Goal: Task Accomplishment & Management: Use online tool/utility

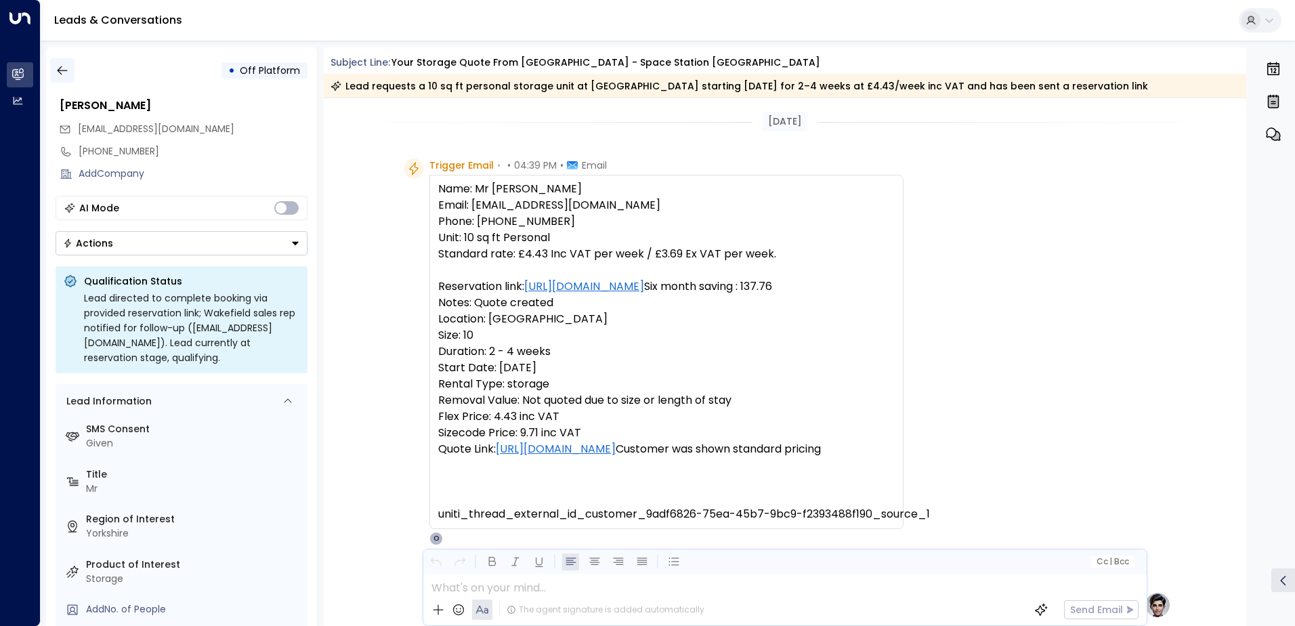
click at [64, 73] on icon "button" at bounding box center [63, 71] width 14 height 14
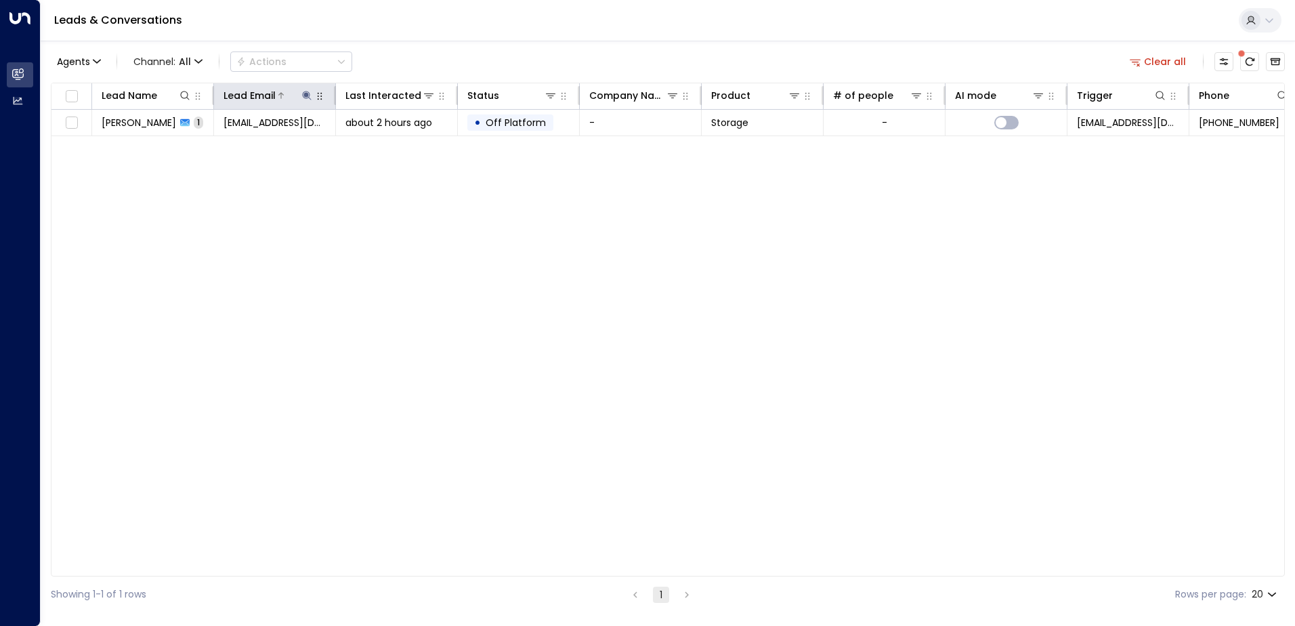
click at [303, 99] on icon at bounding box center [306, 95] width 11 height 11
click at [391, 144] on icon "button" at bounding box center [391, 144] width 11 height 11
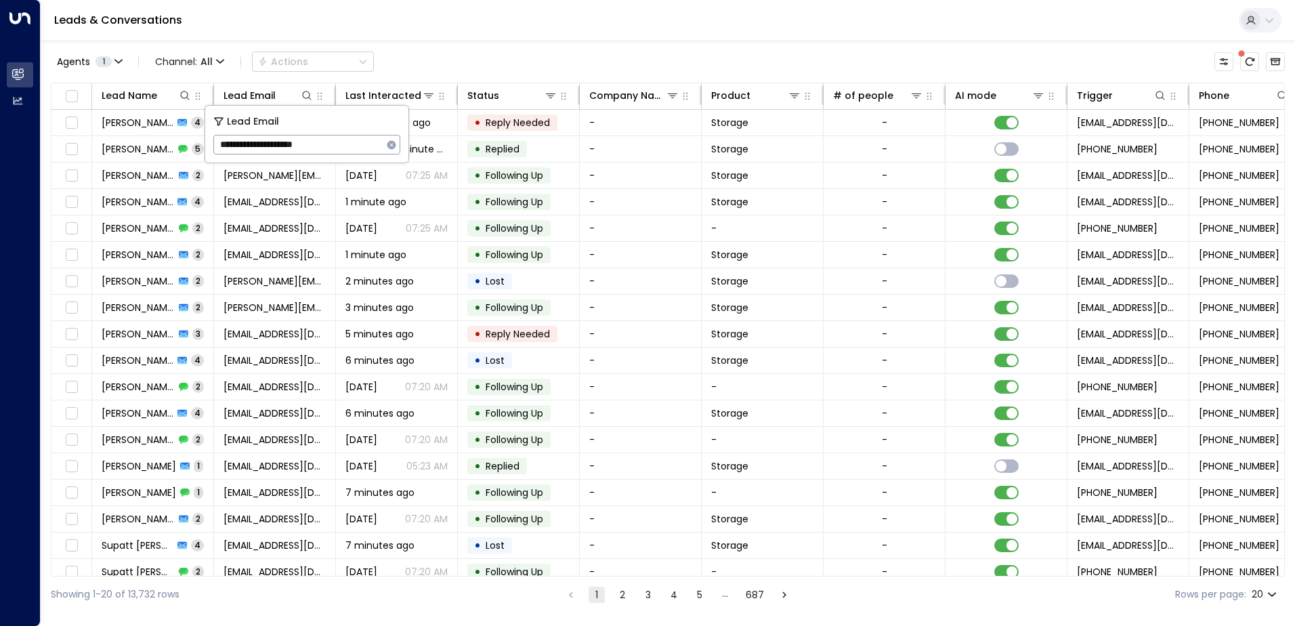
click at [432, 26] on div "Leads & Conversations" at bounding box center [668, 20] width 1254 height 41
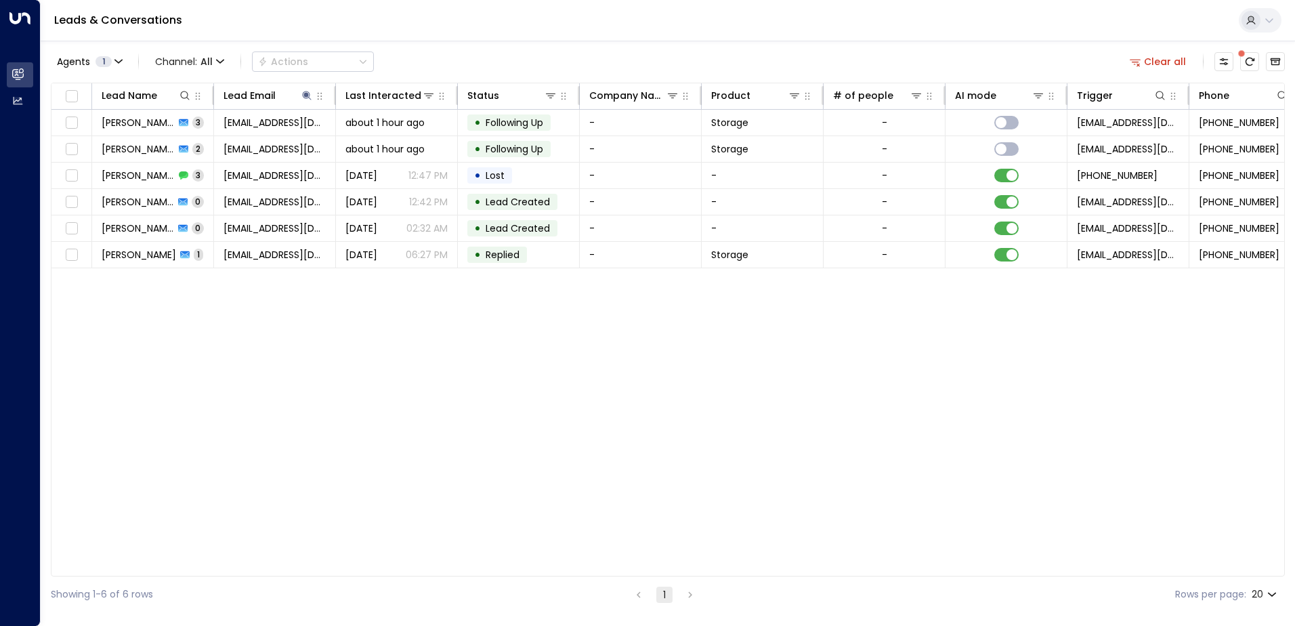
click at [127, 131] on td "[PERSON_NAME] 3" at bounding box center [153, 123] width 122 height 26
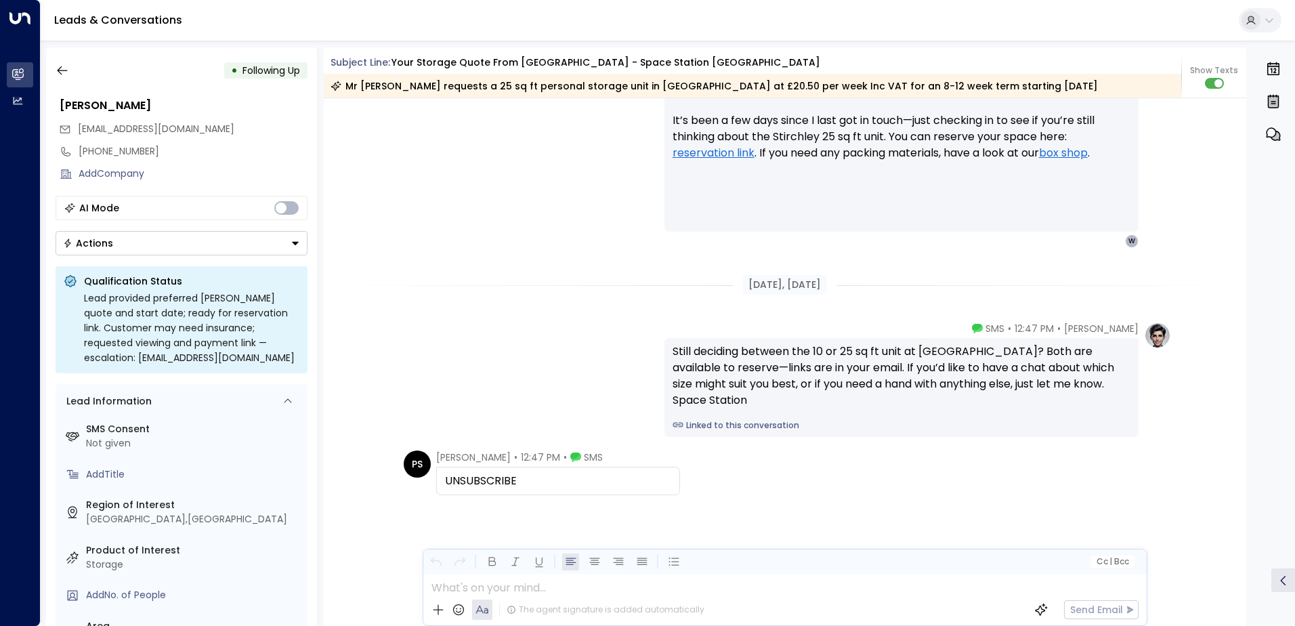
scroll to position [1918, 0]
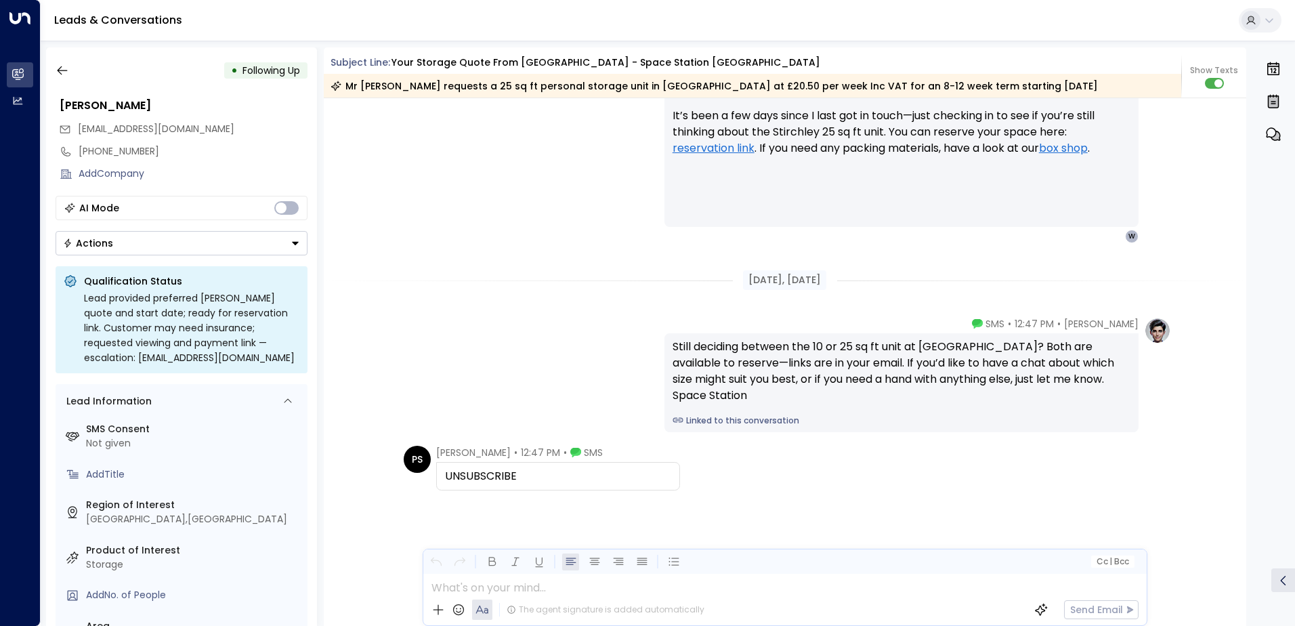
click at [77, 70] on div "• Following Up" at bounding box center [182, 70] width 252 height 24
click at [65, 68] on icon "button" at bounding box center [63, 71] width 14 height 14
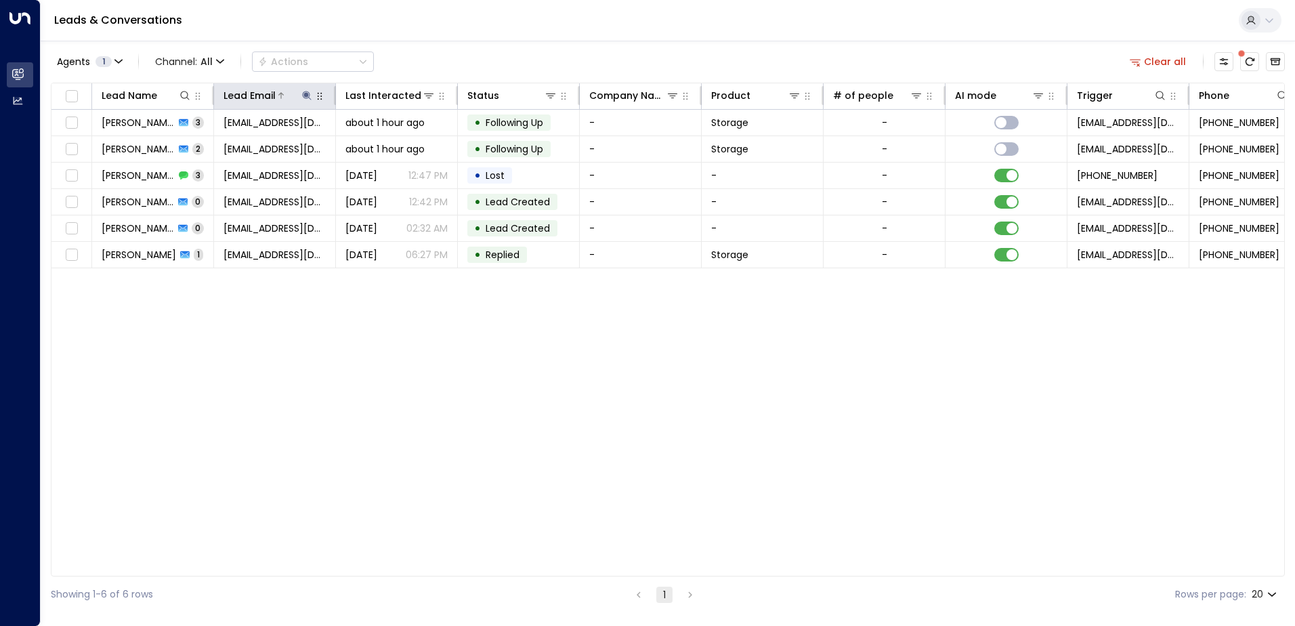
click at [306, 93] on icon at bounding box center [306, 95] width 9 height 9
click at [390, 145] on icon "button" at bounding box center [391, 144] width 9 height 9
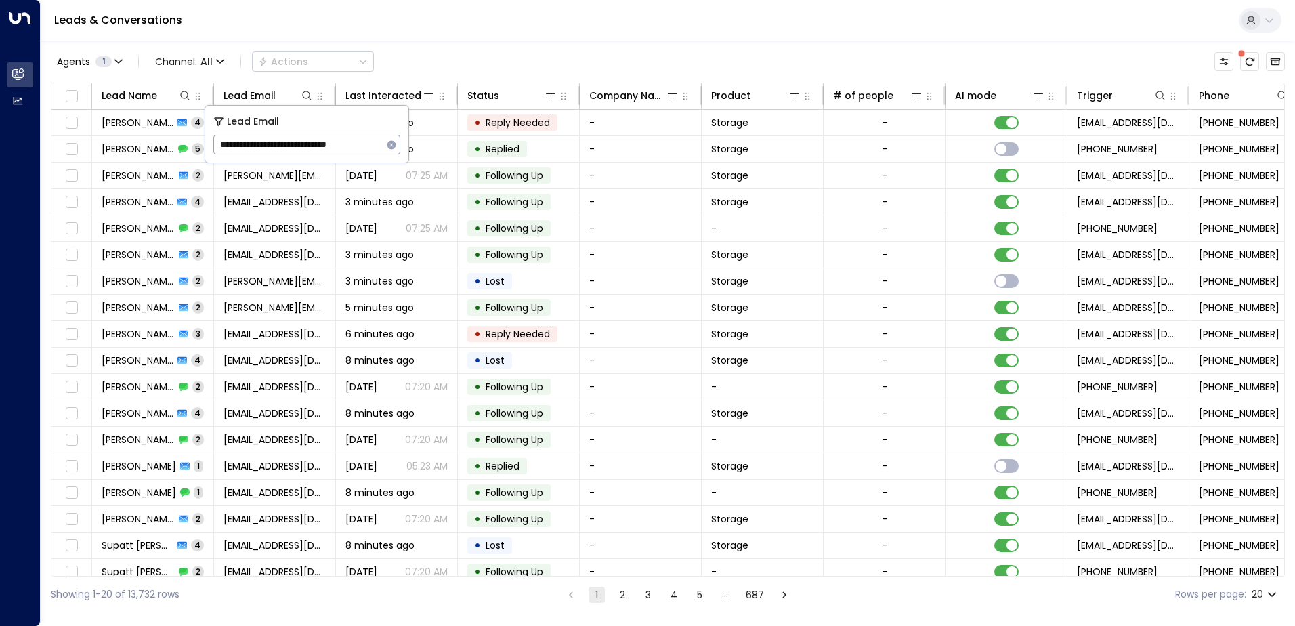
click at [392, 26] on div "Leads & Conversations" at bounding box center [668, 20] width 1254 height 41
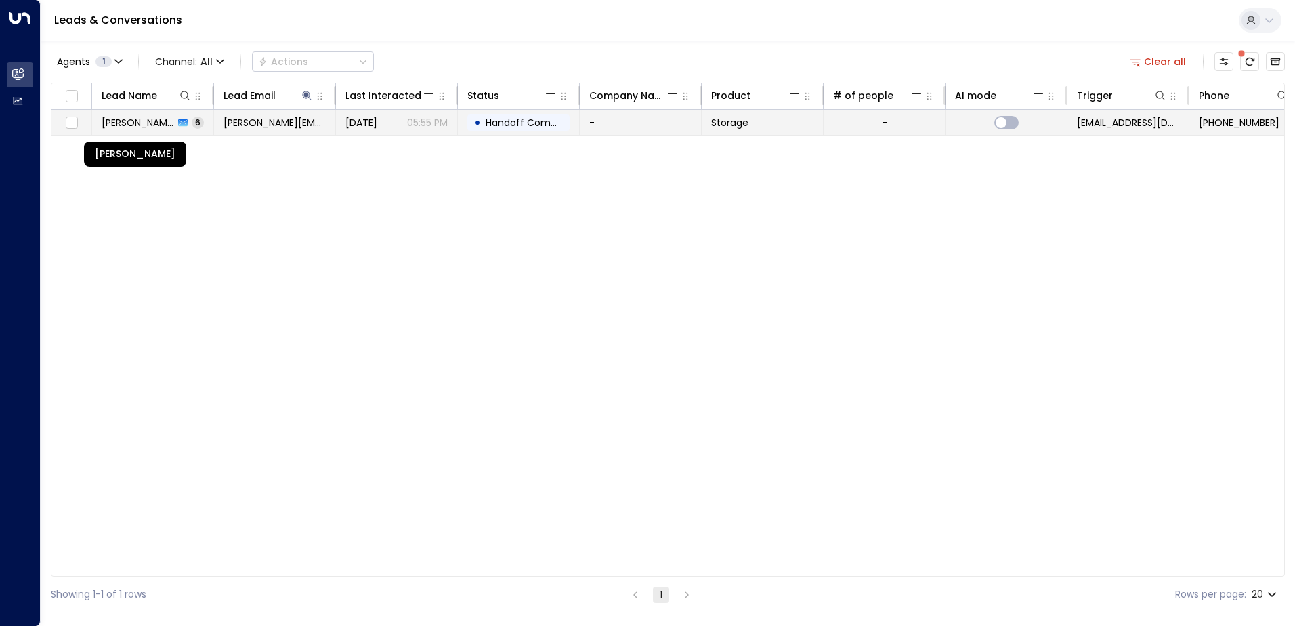
click at [136, 125] on span "[PERSON_NAME]" at bounding box center [138, 123] width 72 height 14
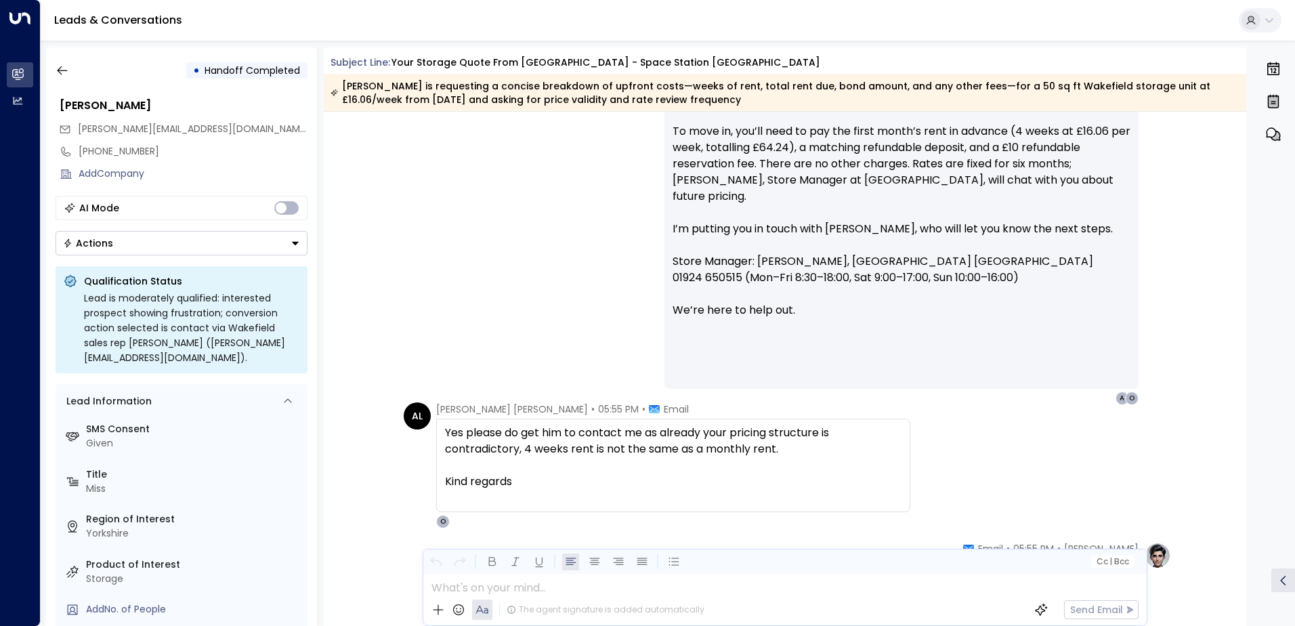
scroll to position [2302, 0]
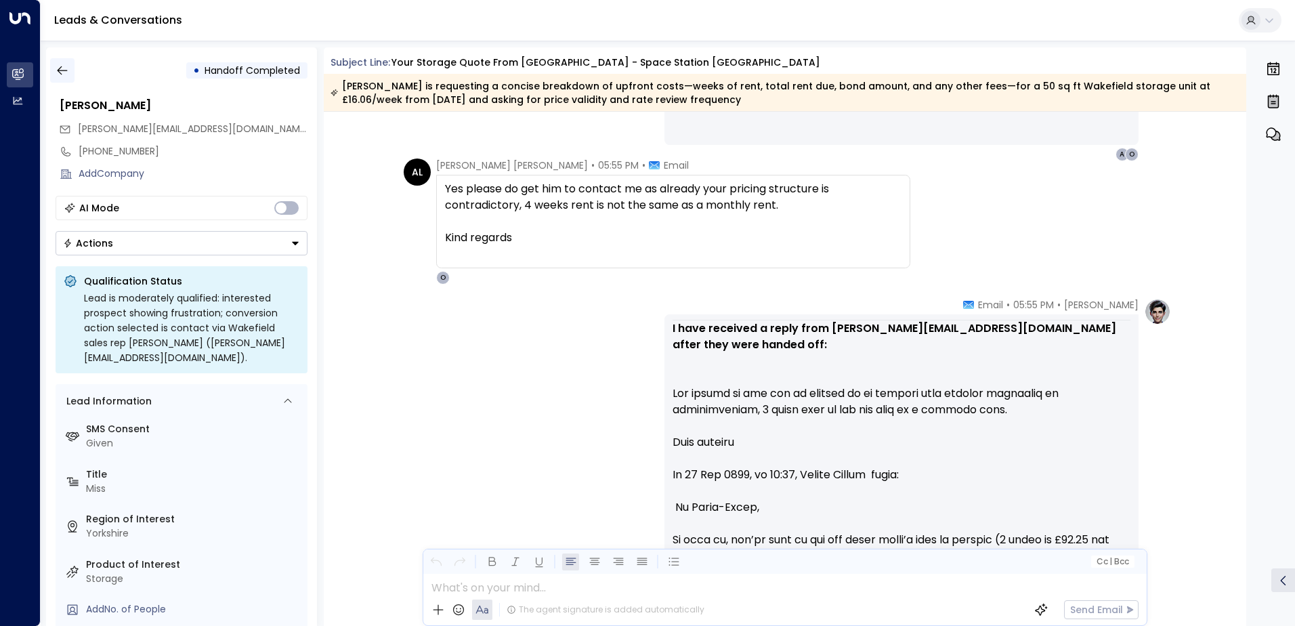
click at [65, 70] on icon "button" at bounding box center [62, 70] width 10 height 9
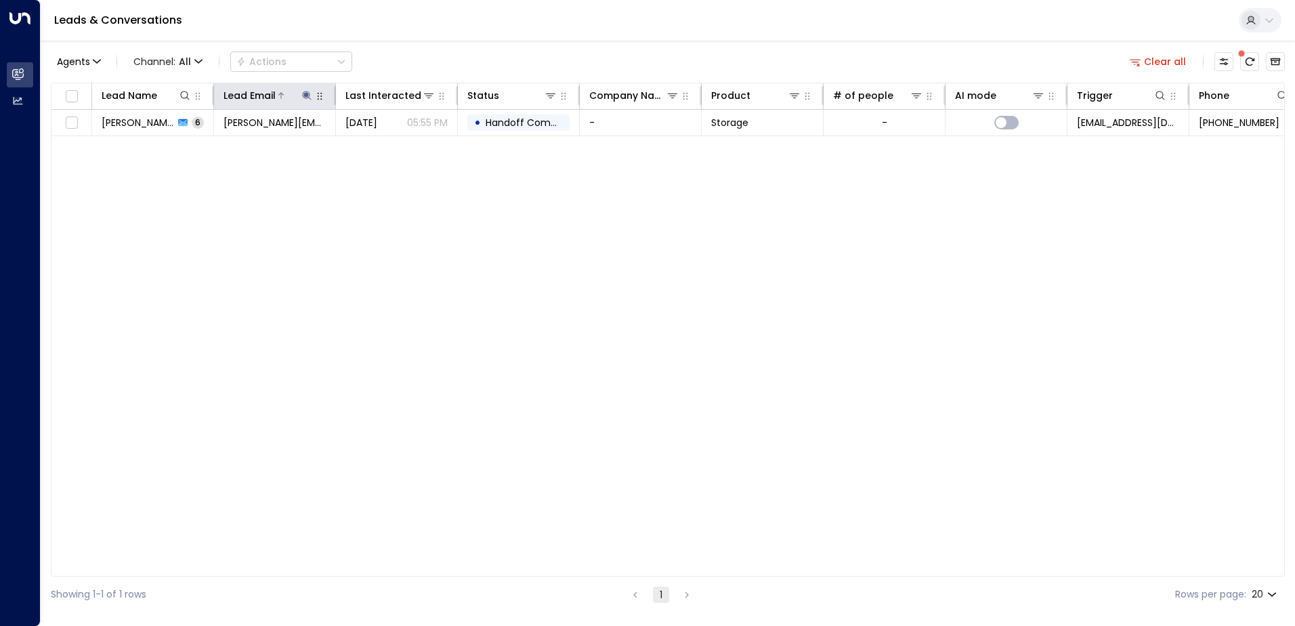
click at [307, 93] on icon at bounding box center [306, 95] width 9 height 9
click at [389, 146] on icon "button" at bounding box center [391, 144] width 9 height 9
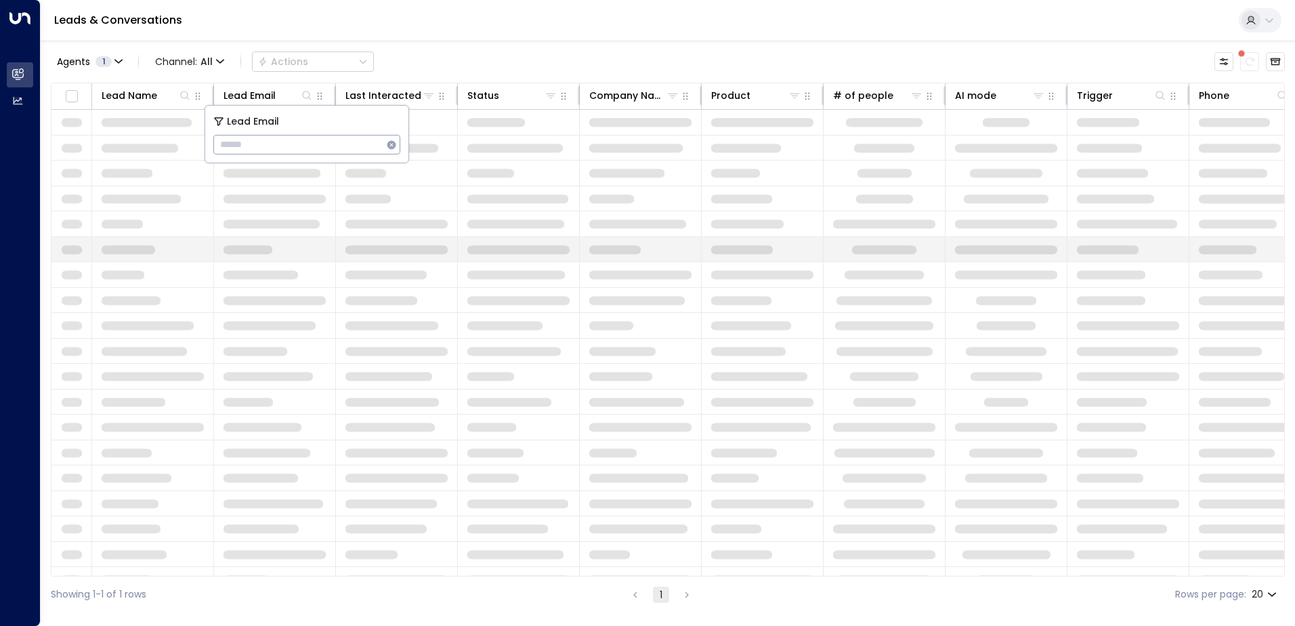
type input "**********"
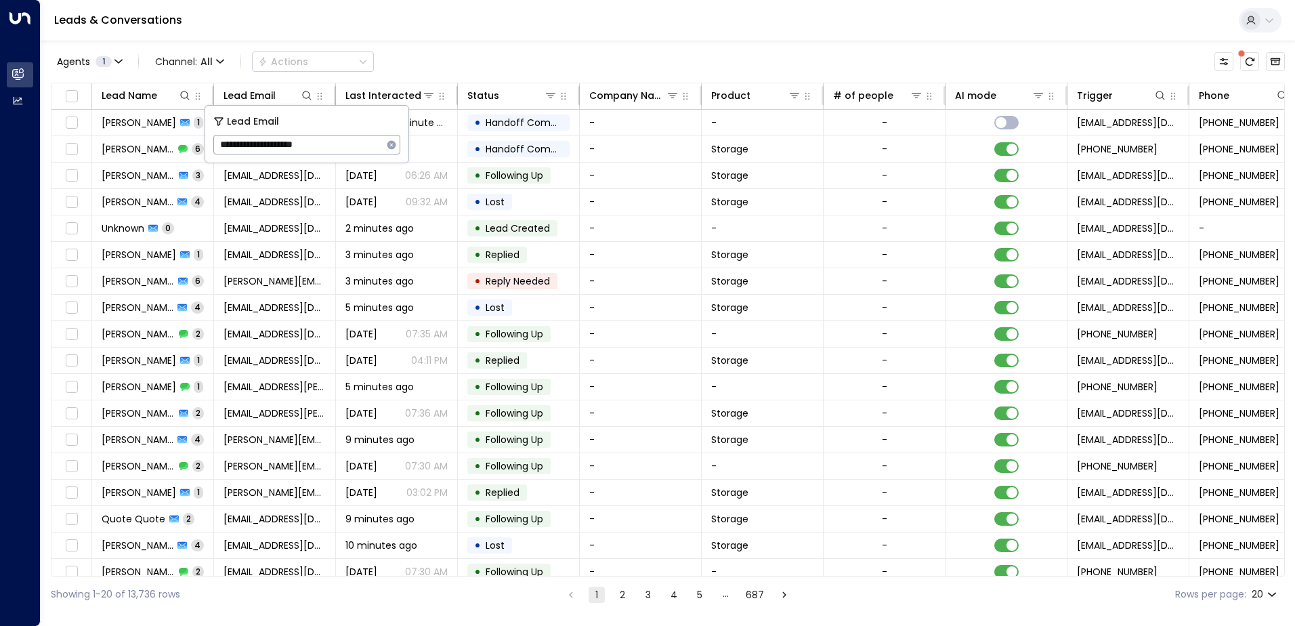
click at [393, 38] on div "Leads & Conversations" at bounding box center [668, 20] width 1254 height 41
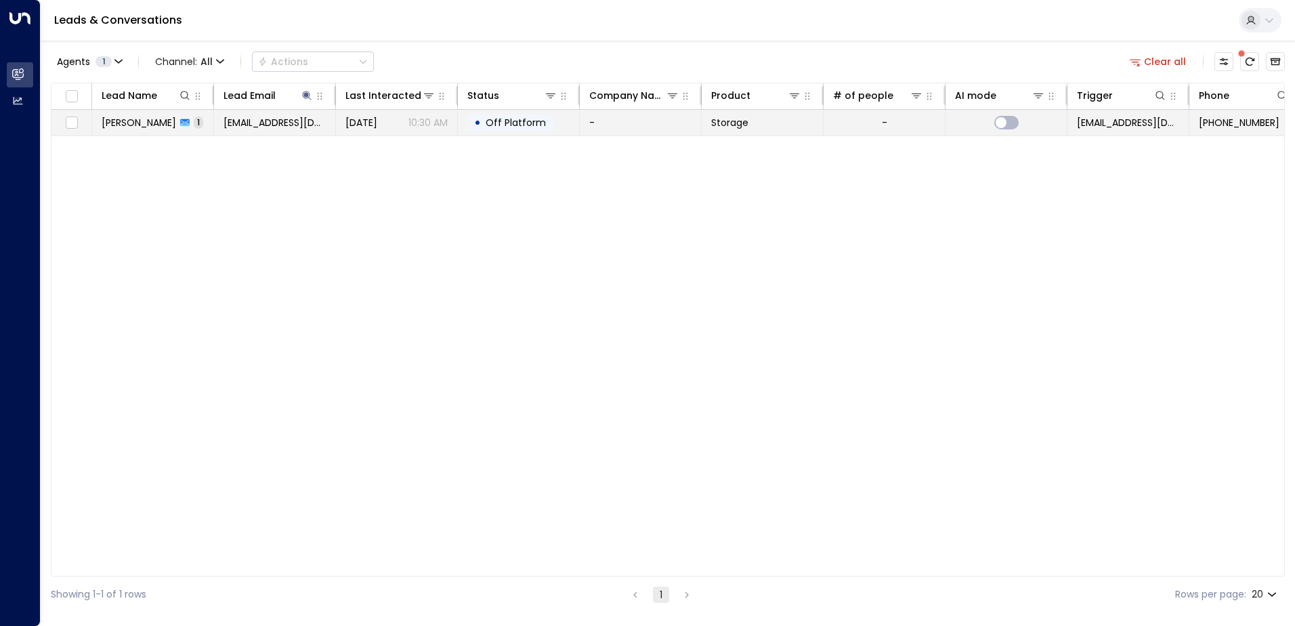
click at [157, 125] on span "[PERSON_NAME]" at bounding box center [139, 123] width 74 height 14
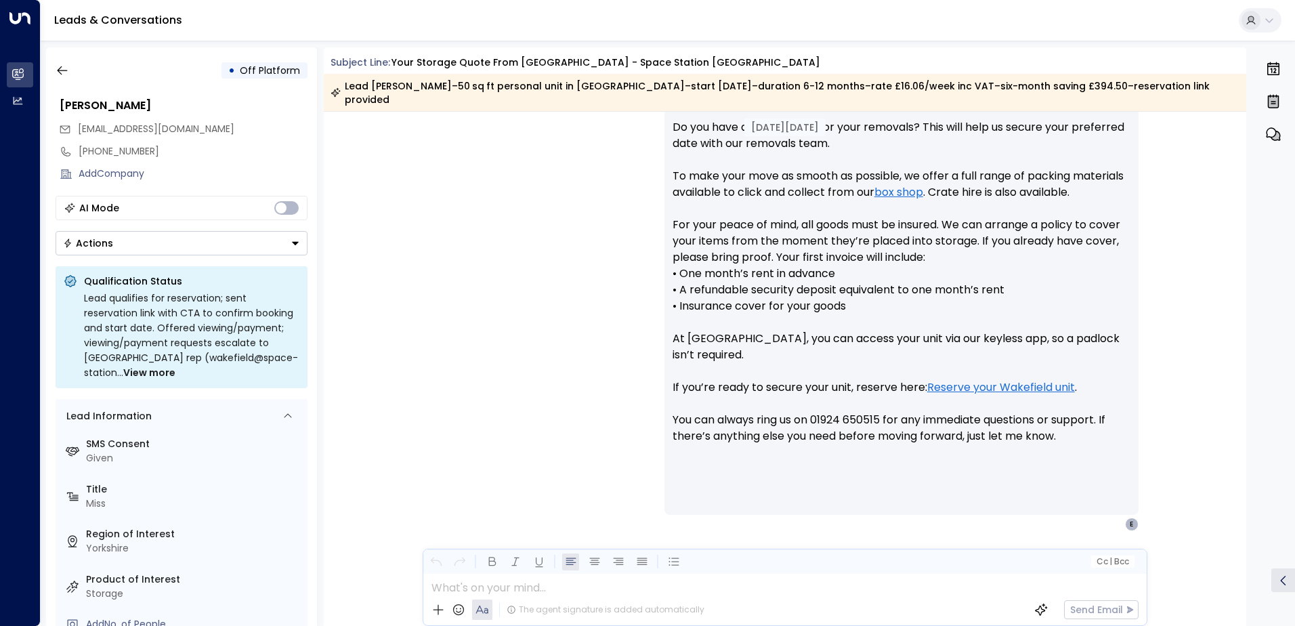
scroll to position [713, 0]
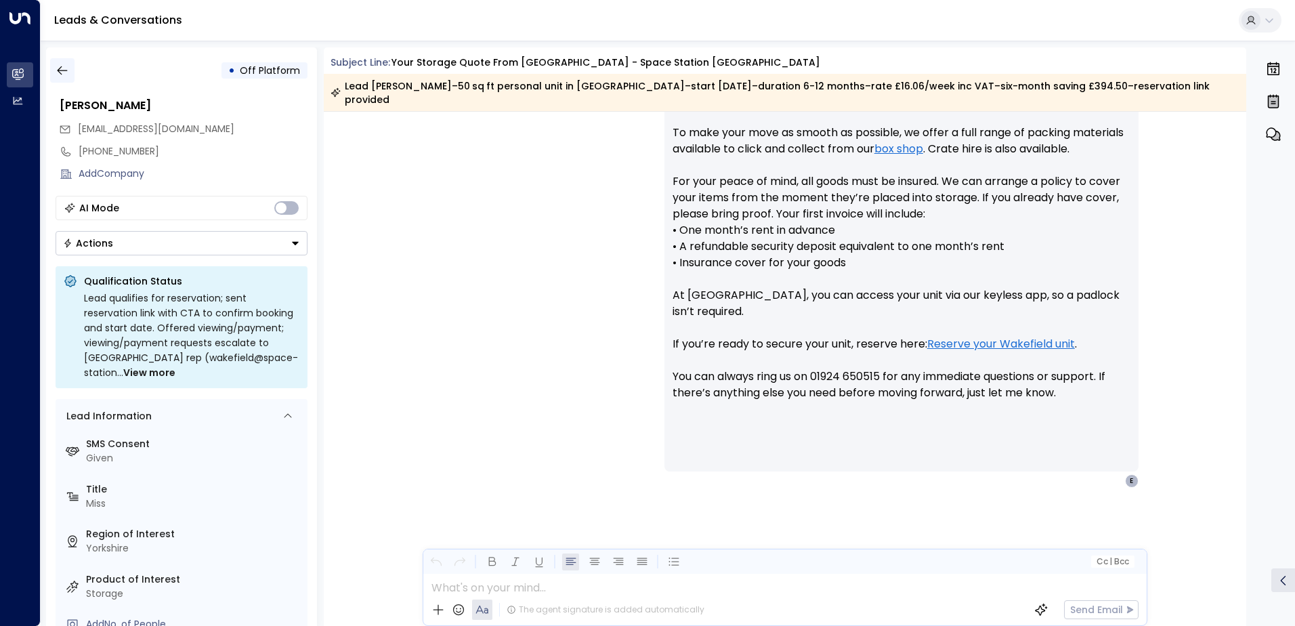
click at [70, 67] on button "button" at bounding box center [62, 70] width 24 height 24
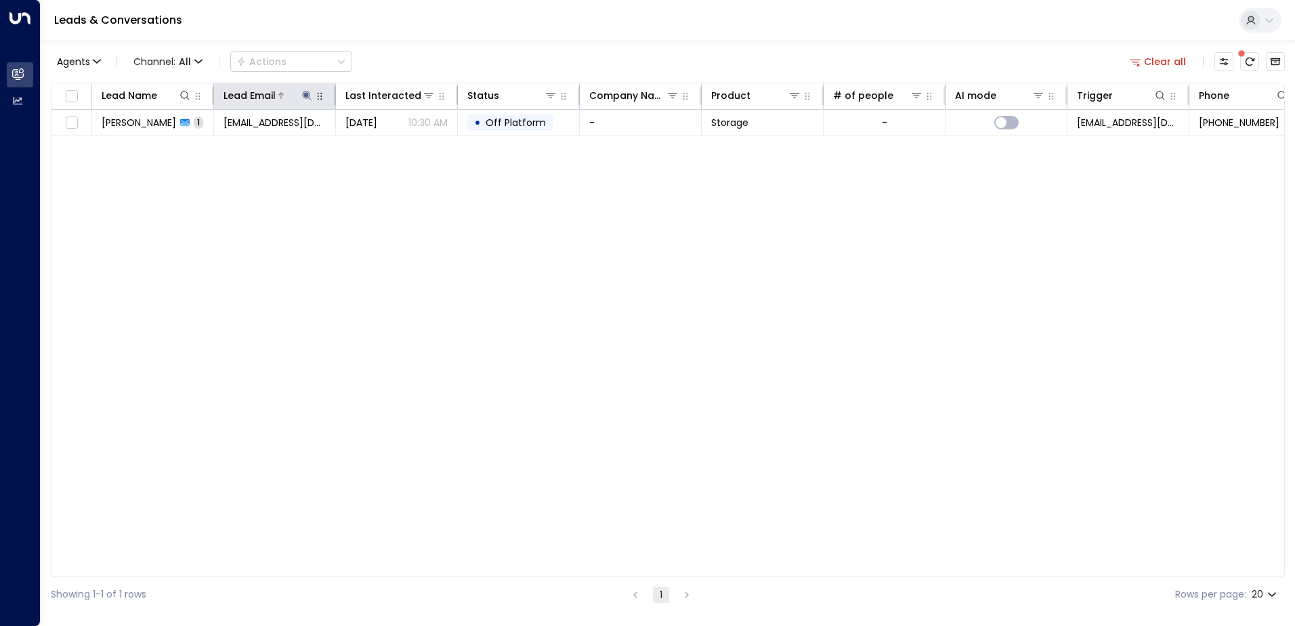
click at [305, 93] on icon at bounding box center [306, 95] width 9 height 9
click at [392, 145] on icon "button" at bounding box center [391, 144] width 11 height 11
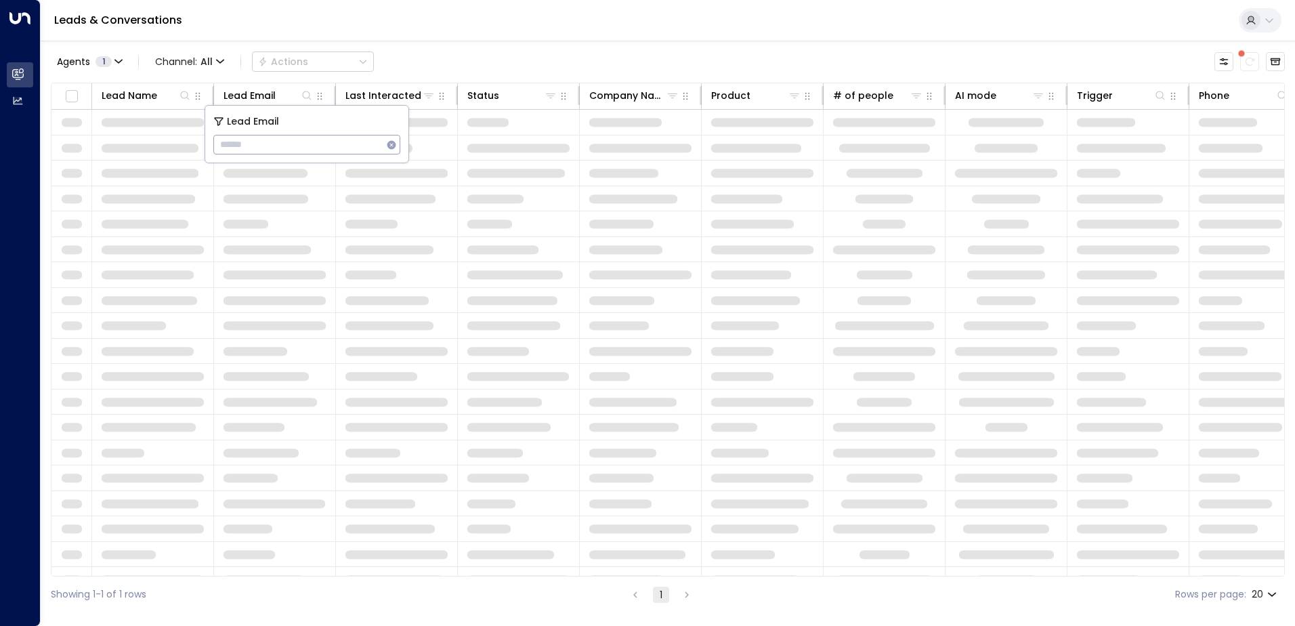
type input "**********"
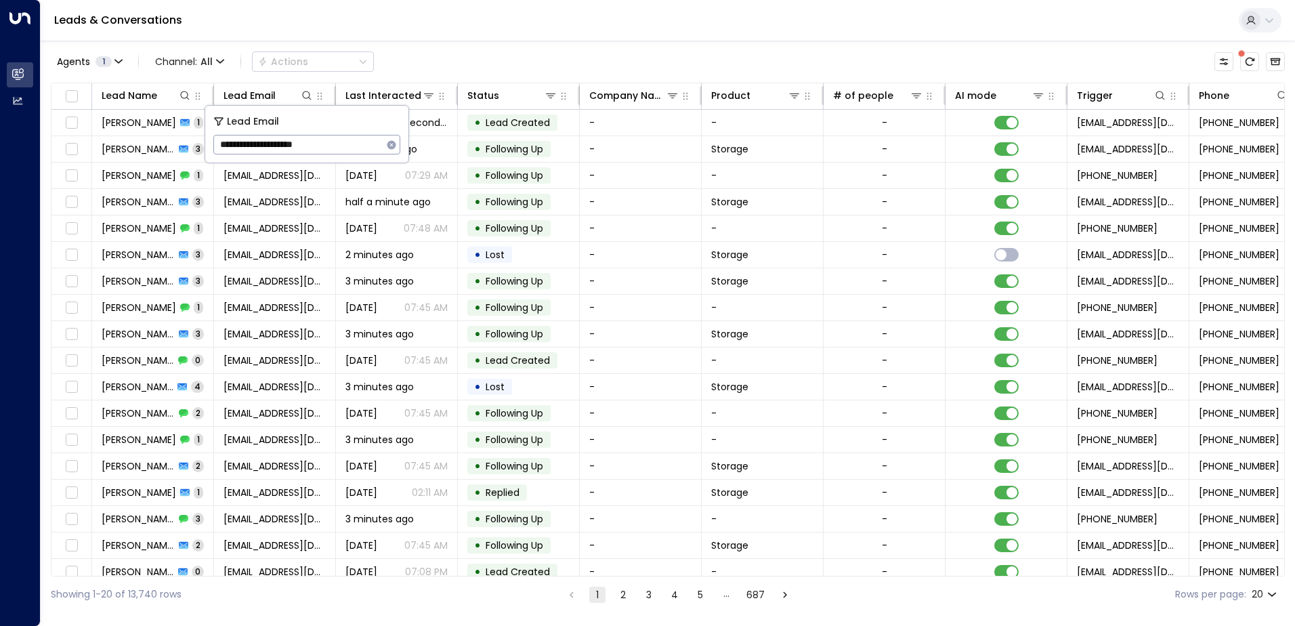
click at [460, 35] on div "Leads & Conversations" at bounding box center [668, 20] width 1254 height 41
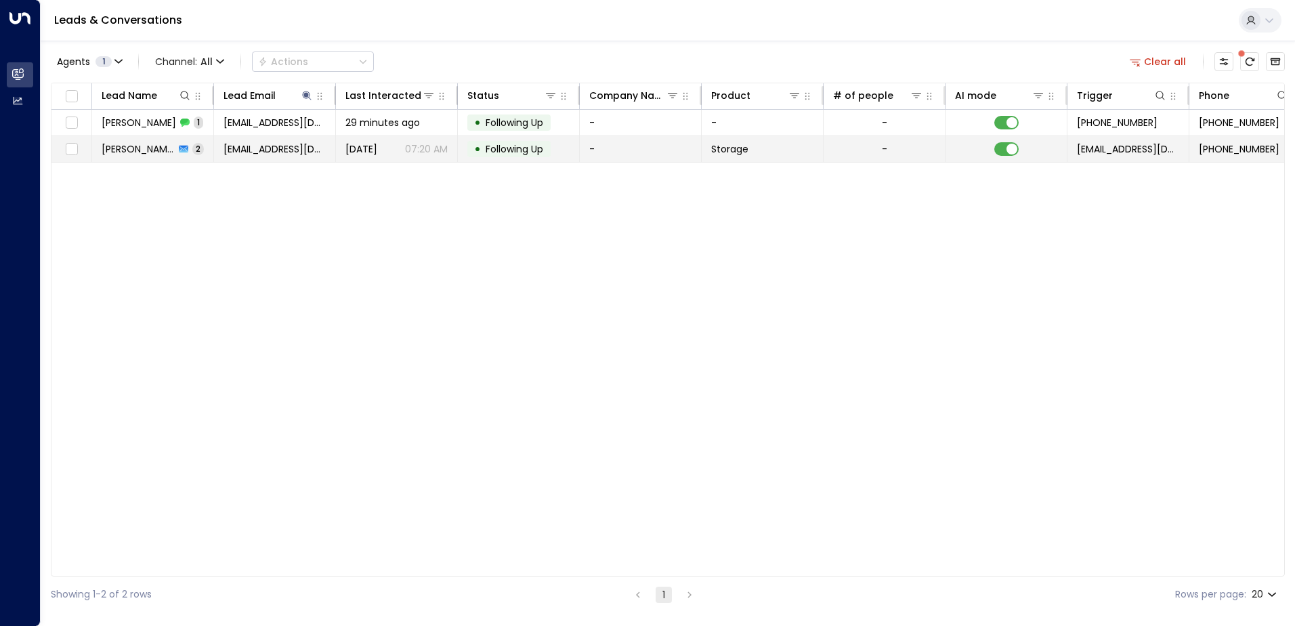
click at [142, 150] on span "[PERSON_NAME]" at bounding box center [138, 149] width 73 height 14
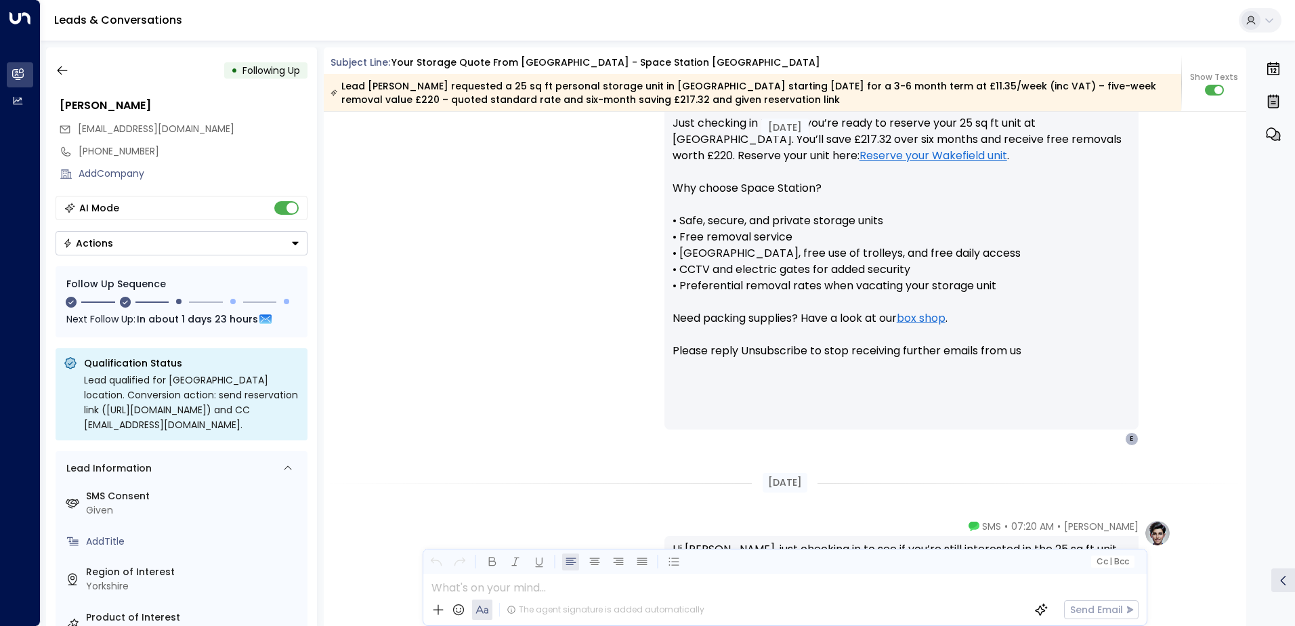
scroll to position [1276, 0]
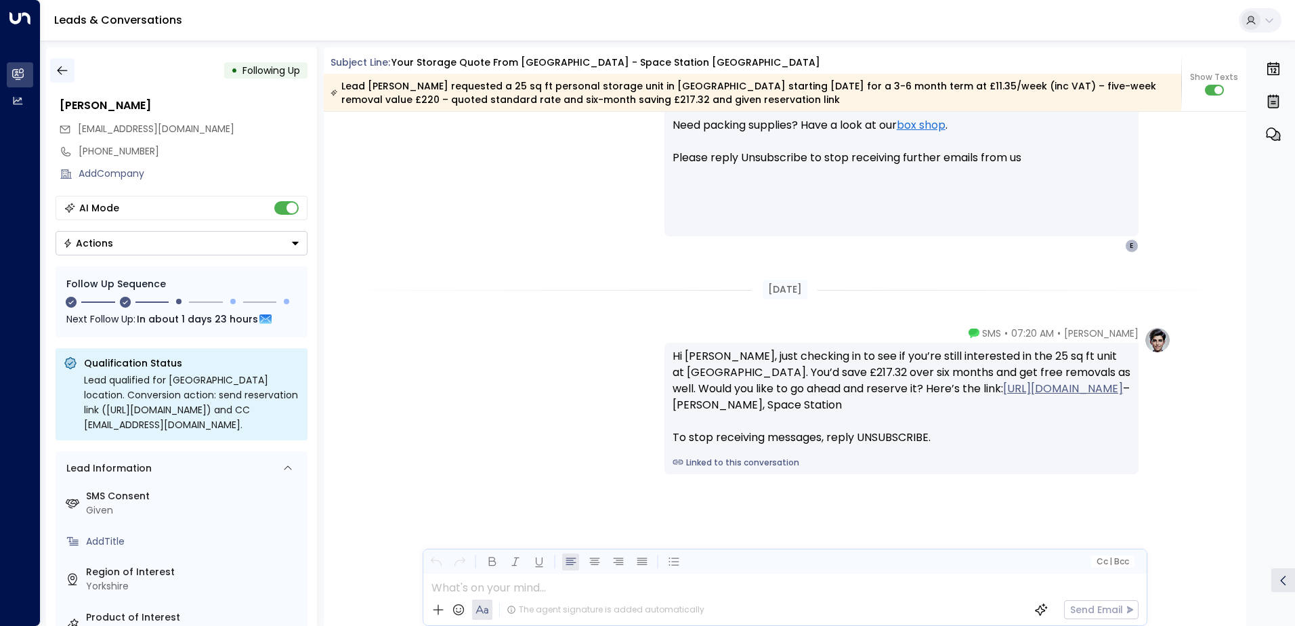
click at [66, 72] on icon "button" at bounding box center [63, 71] width 14 height 14
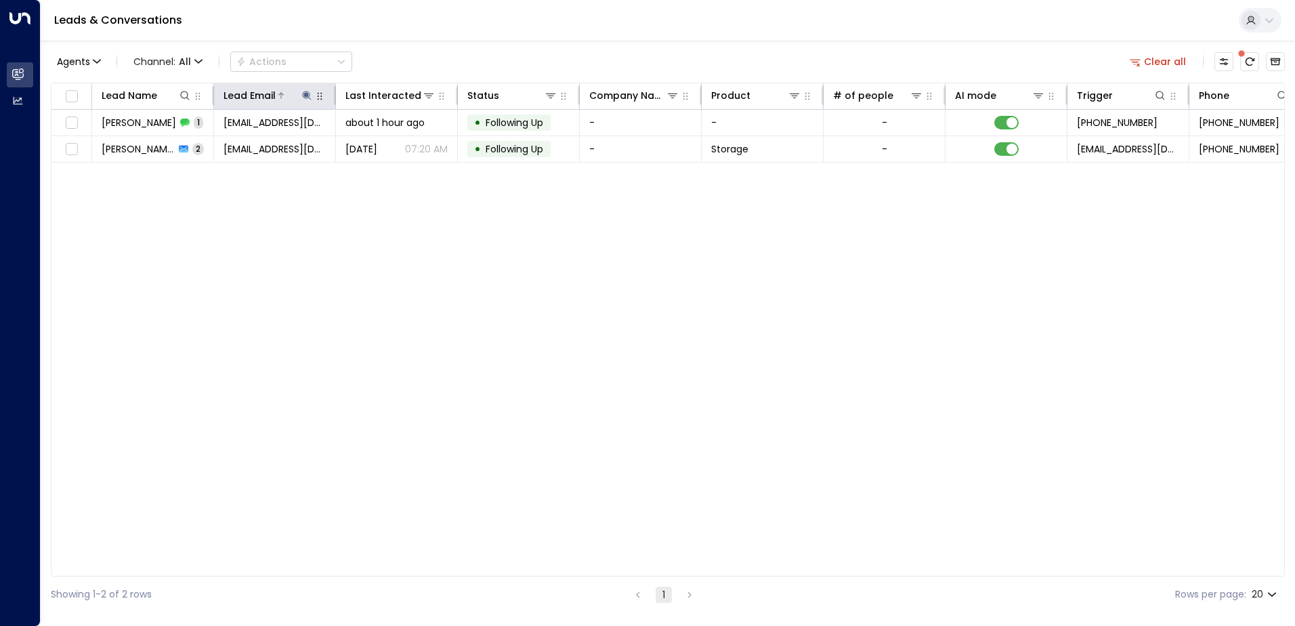
click at [301, 97] on icon at bounding box center [306, 95] width 11 height 11
click at [391, 146] on icon "button" at bounding box center [391, 144] width 9 height 9
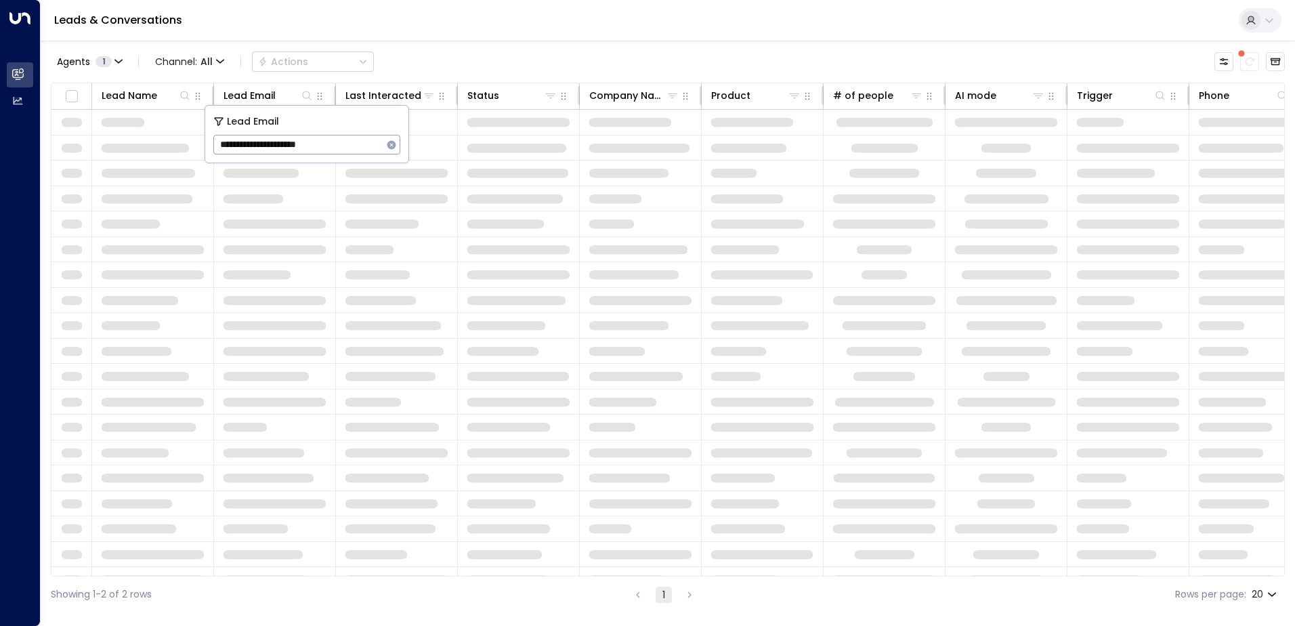
click at [464, 21] on div "Leads & Conversations" at bounding box center [668, 20] width 1254 height 41
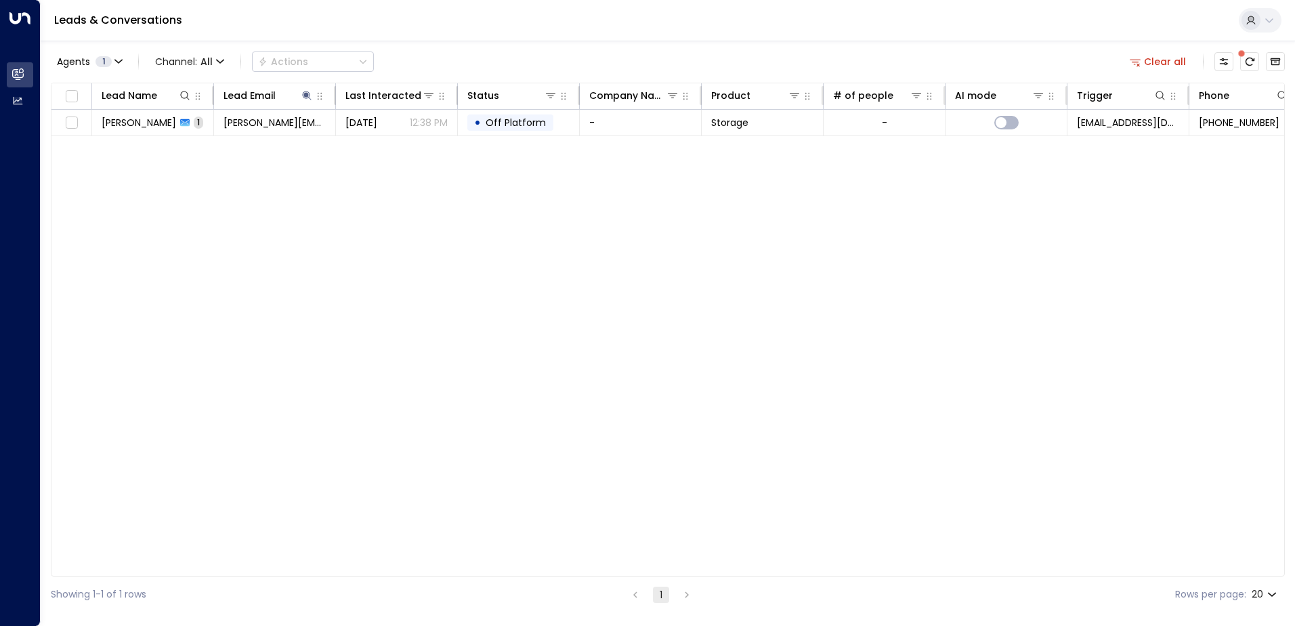
click at [145, 125] on span "[PERSON_NAME]" at bounding box center [139, 123] width 74 height 14
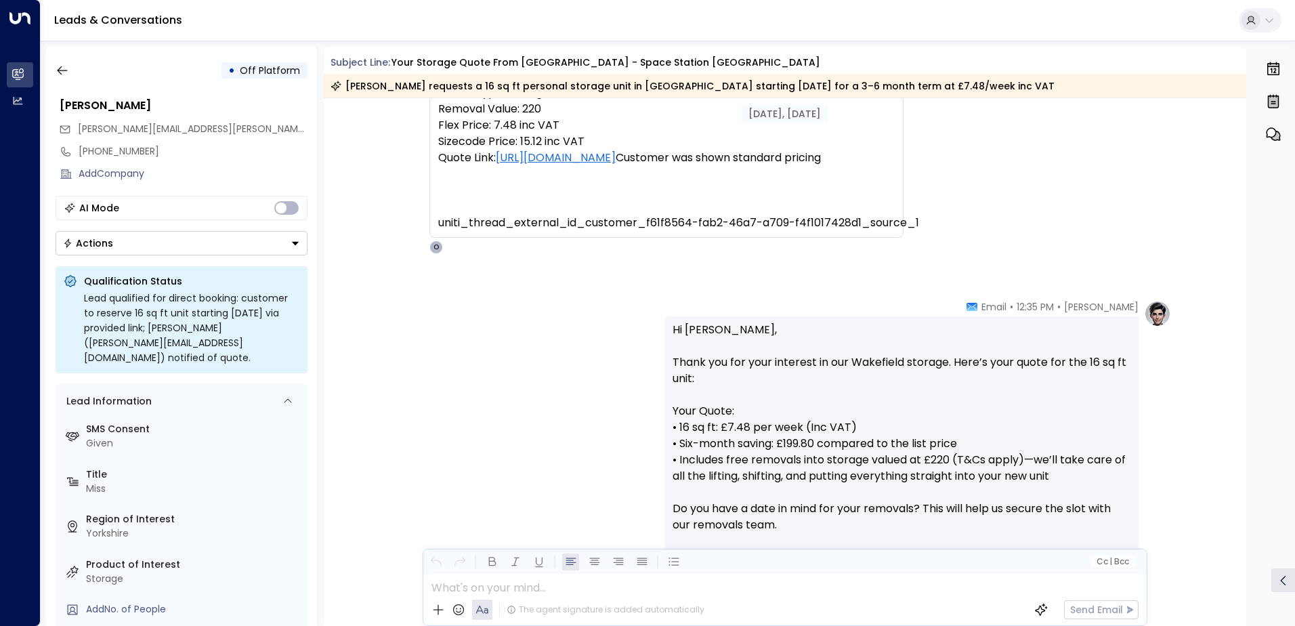
scroll to position [290, 0]
click at [57, 64] on icon "button" at bounding box center [63, 71] width 14 height 14
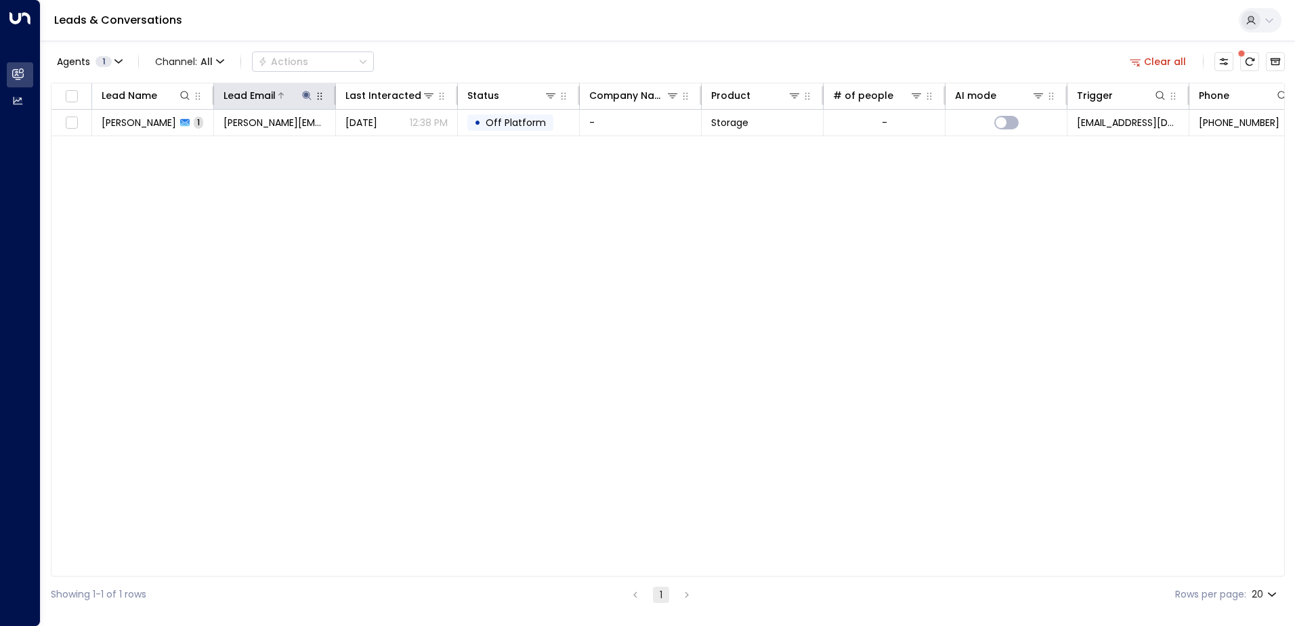
click at [305, 91] on icon at bounding box center [306, 95] width 9 height 9
click at [390, 141] on icon "button" at bounding box center [391, 144] width 9 height 9
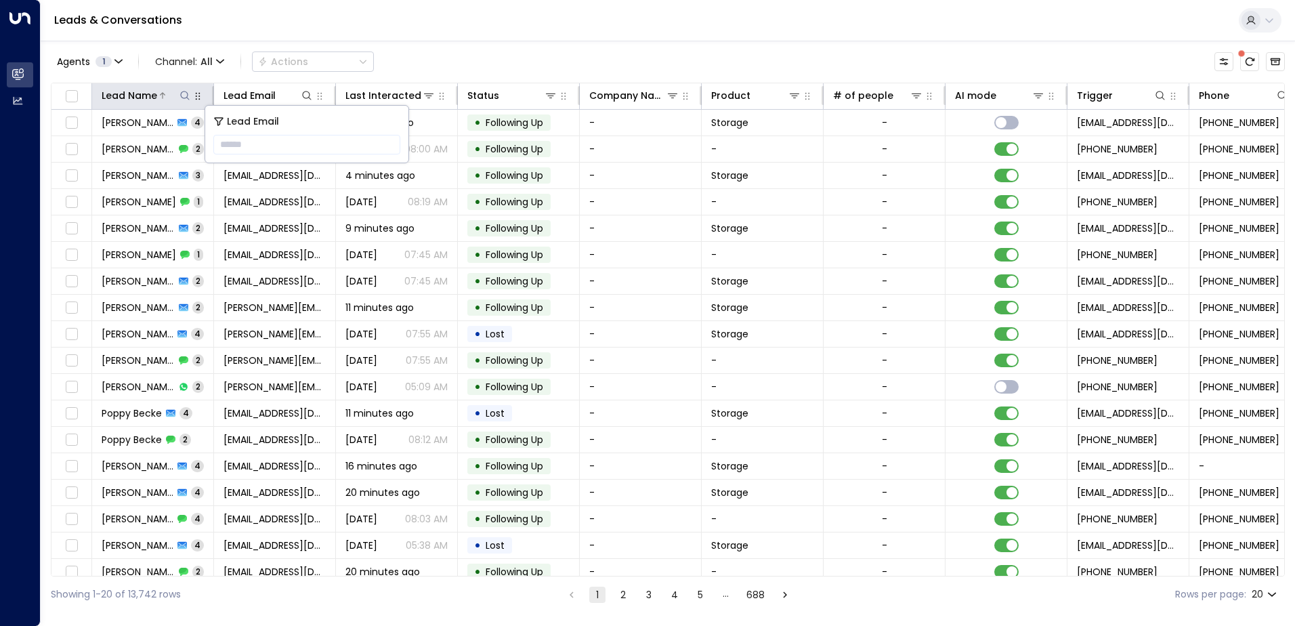
click at [182, 95] on icon at bounding box center [184, 95] width 11 height 11
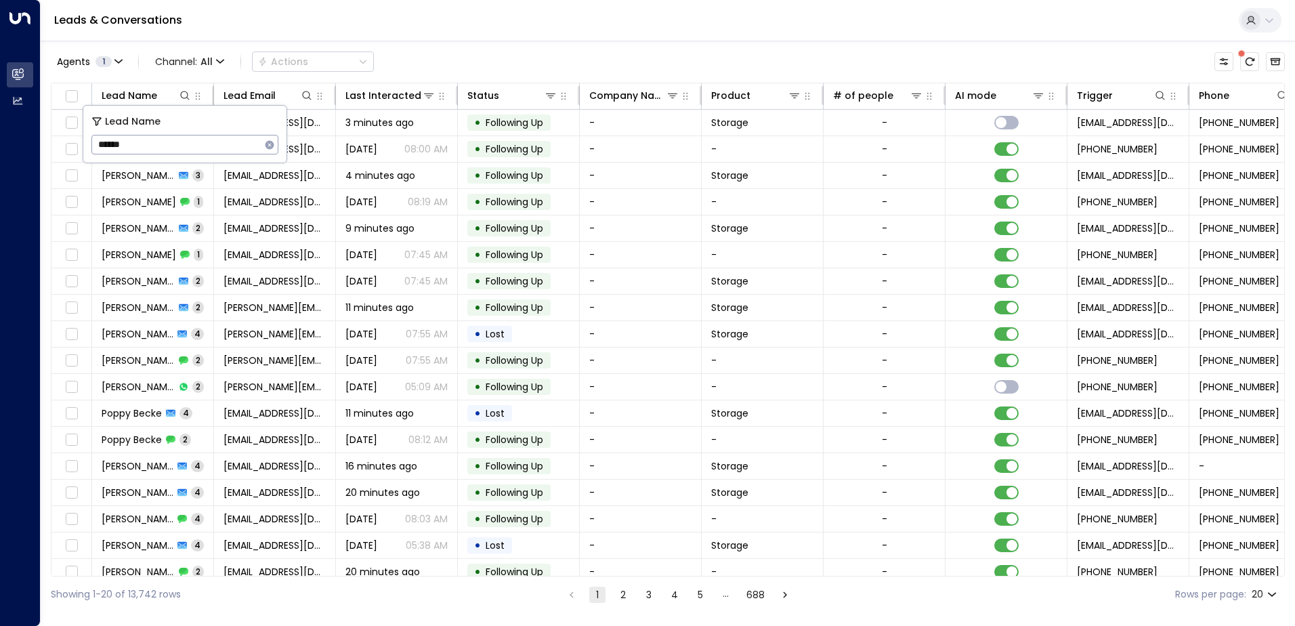
type input "******"
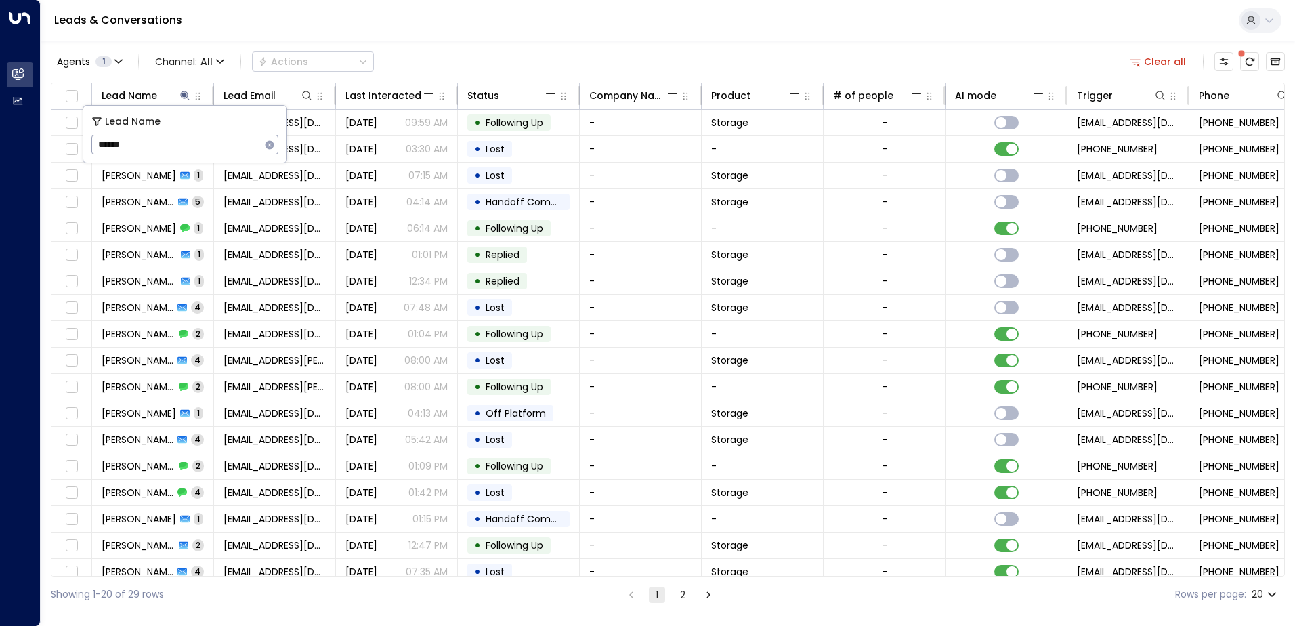
click at [445, 33] on div "Leads & Conversations" at bounding box center [668, 20] width 1254 height 41
click at [184, 93] on icon at bounding box center [184, 95] width 9 height 9
click at [184, 95] on icon at bounding box center [184, 95] width 9 height 9
click at [272, 145] on icon "button" at bounding box center [269, 144] width 9 height 9
click at [303, 94] on icon at bounding box center [306, 95] width 9 height 9
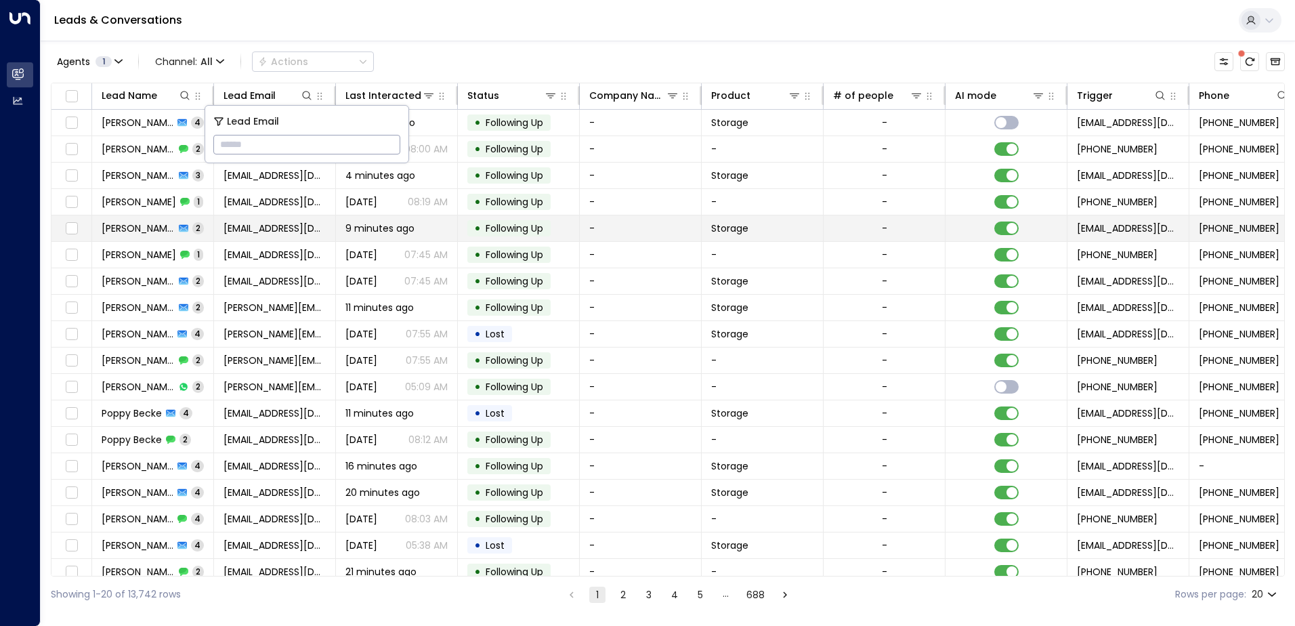
type input "**********"
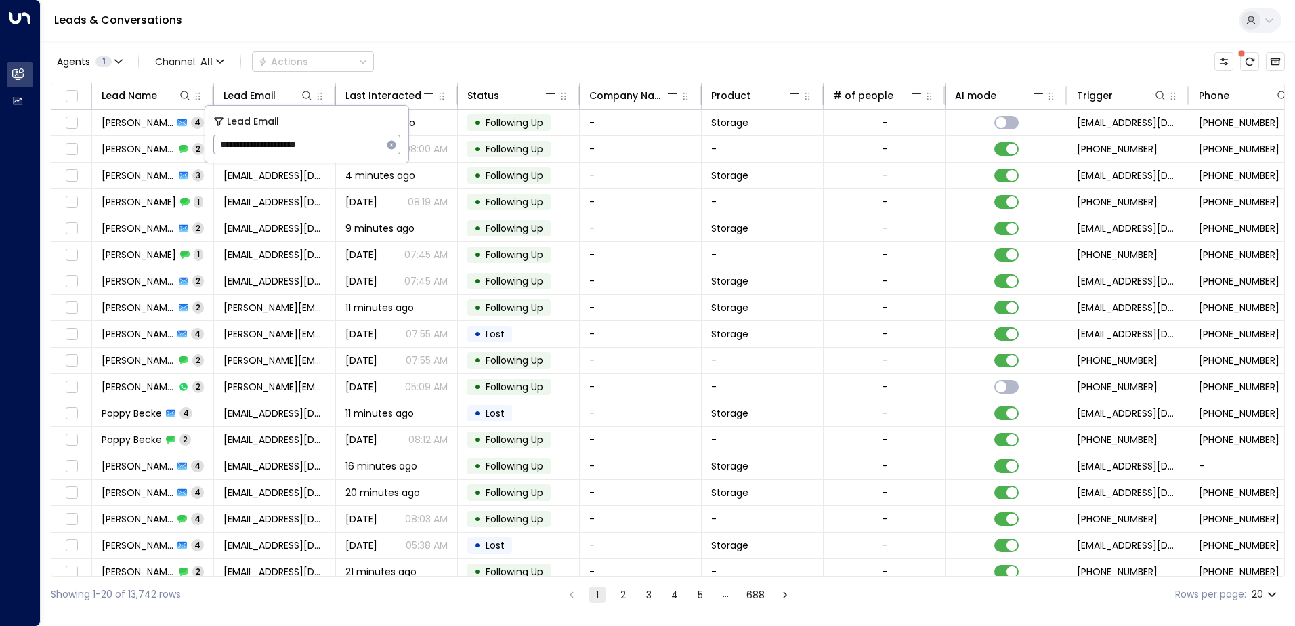
click at [332, 30] on div "Leads & Conversations" at bounding box center [668, 20] width 1254 height 41
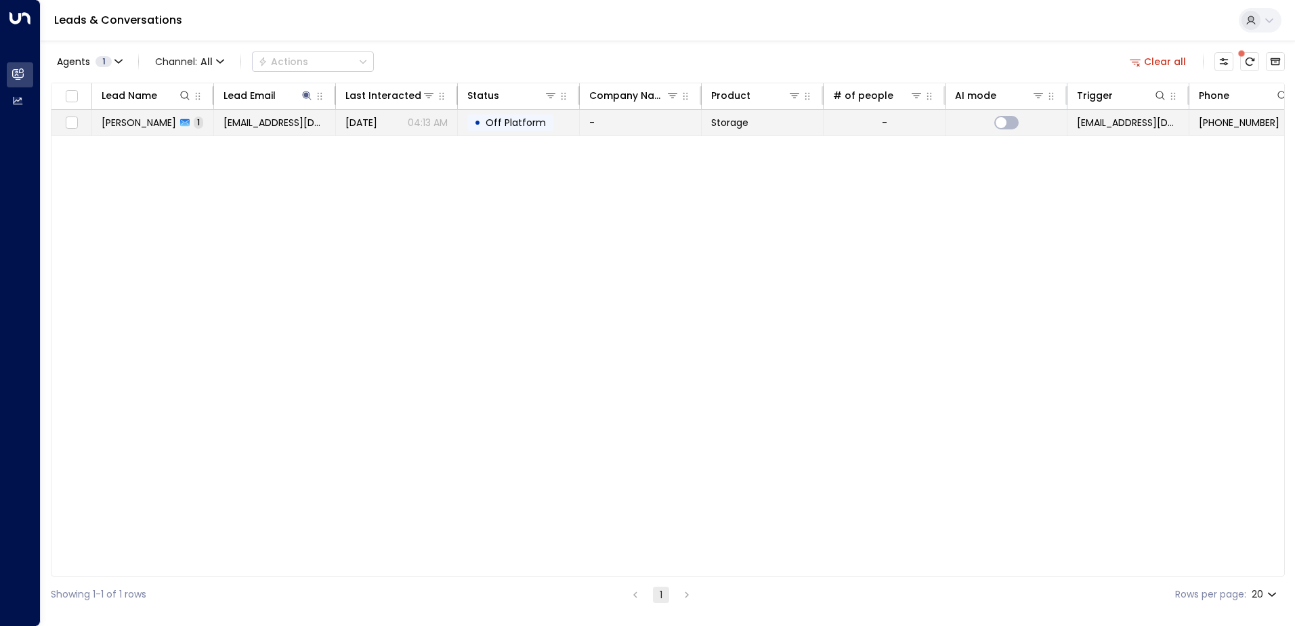
click at [232, 129] on td "[EMAIL_ADDRESS][DOMAIN_NAME]" at bounding box center [275, 123] width 122 height 26
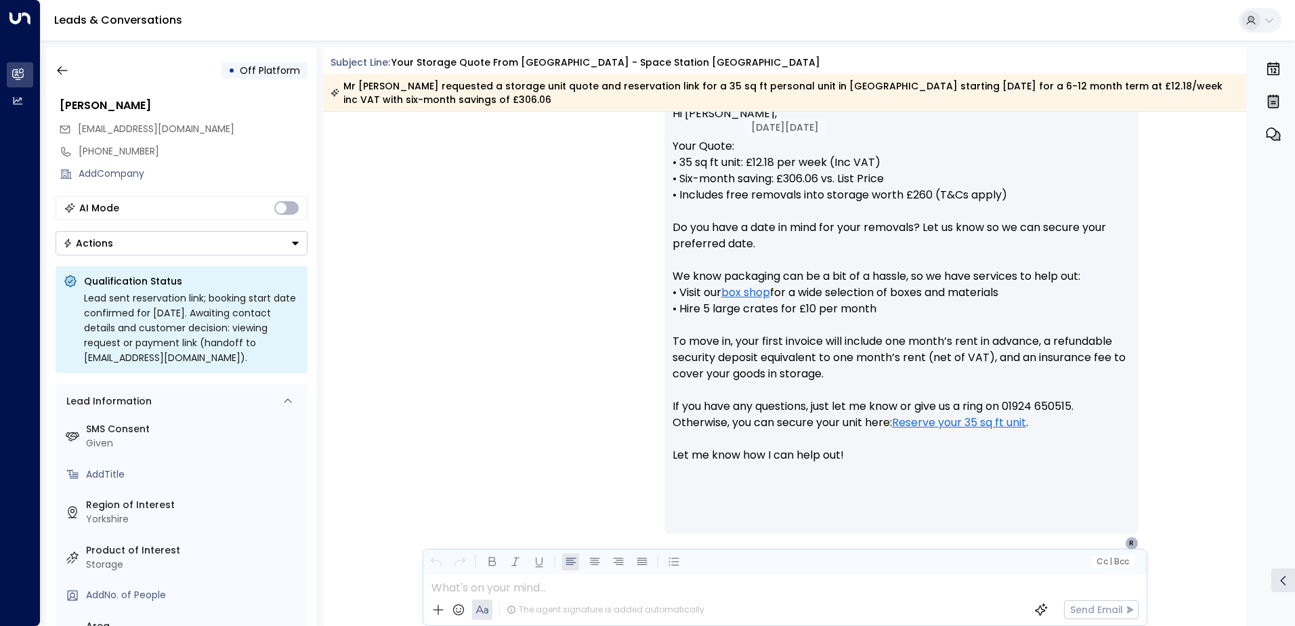
scroll to position [580, 0]
